Goal: Register for event/course

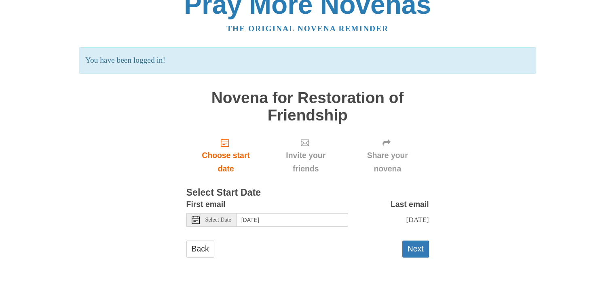
scroll to position [23, 0]
click at [193, 216] on icon at bounding box center [196, 220] width 8 height 8
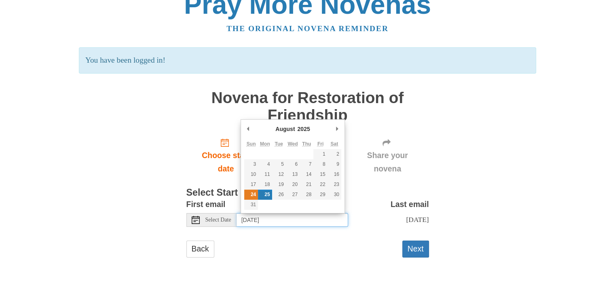
type input "[DATE]"
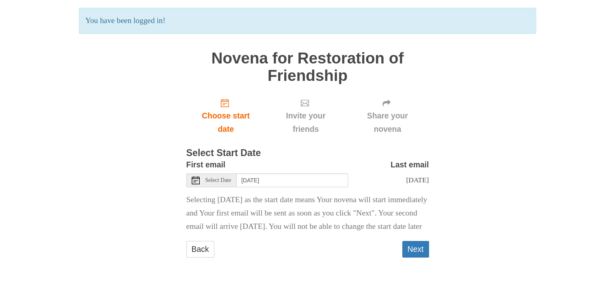
scroll to position [76, 0]
click at [412, 252] on button "Next" at bounding box center [415, 249] width 27 height 17
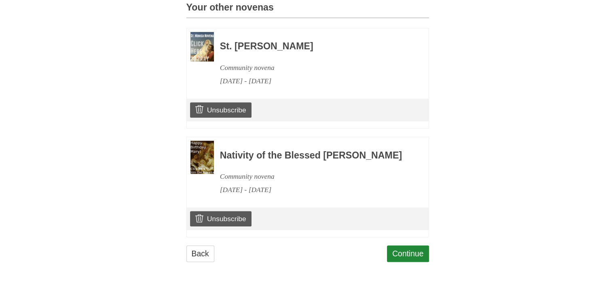
scroll to position [362, 0]
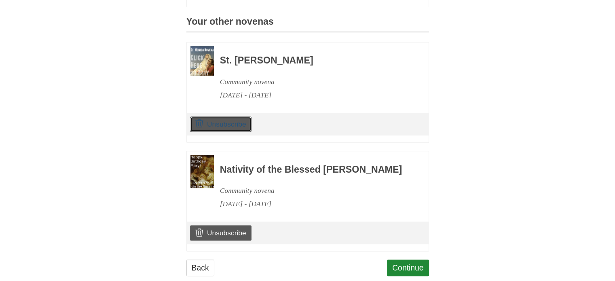
drag, startPoint x: 232, startPoint y: 135, endPoint x: 382, endPoint y: 36, distance: 179.9
click at [232, 132] on link "Unsubscribe" at bounding box center [220, 123] width 61 height 15
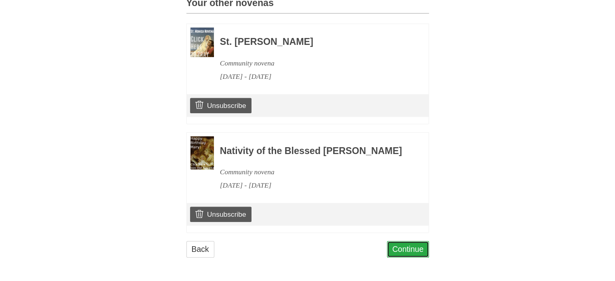
click at [411, 255] on link "Continue" at bounding box center [408, 249] width 42 height 17
